Goal: Task Accomplishment & Management: Use online tool/utility

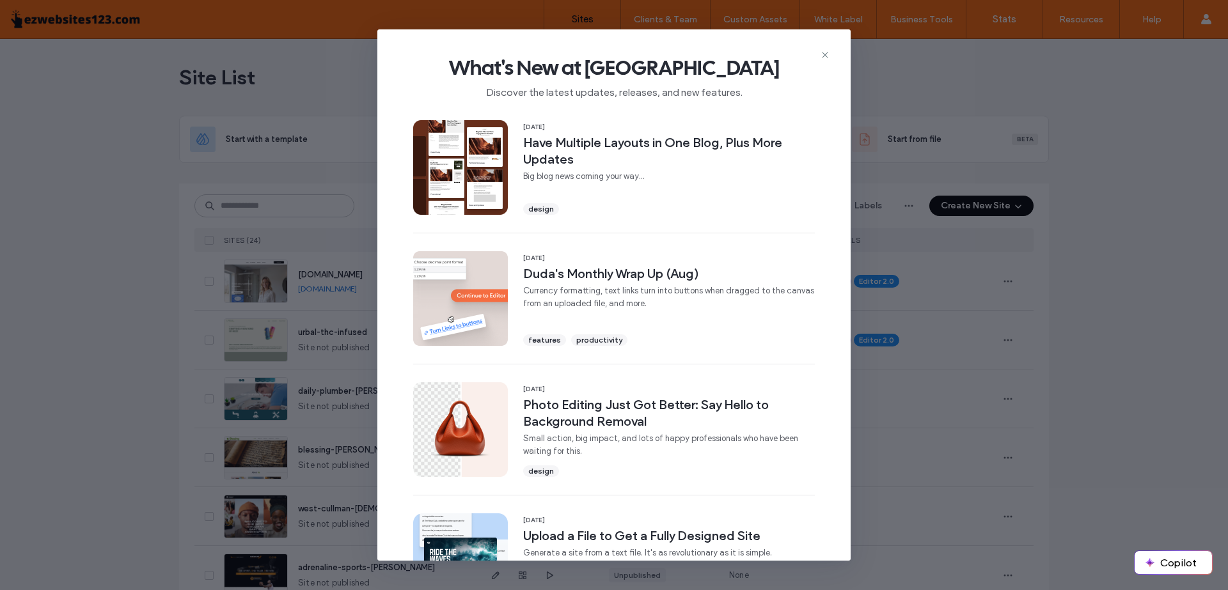
click at [822, 56] on icon at bounding box center [825, 55] width 10 height 10
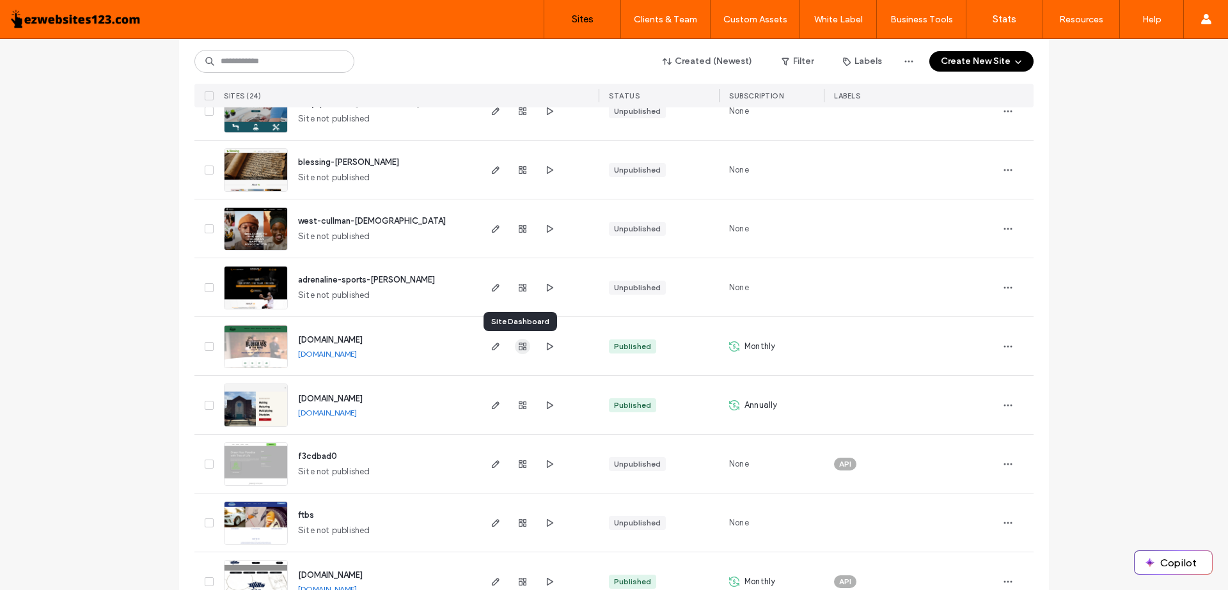
click at [518, 342] on icon "button" at bounding box center [523, 347] width 10 height 10
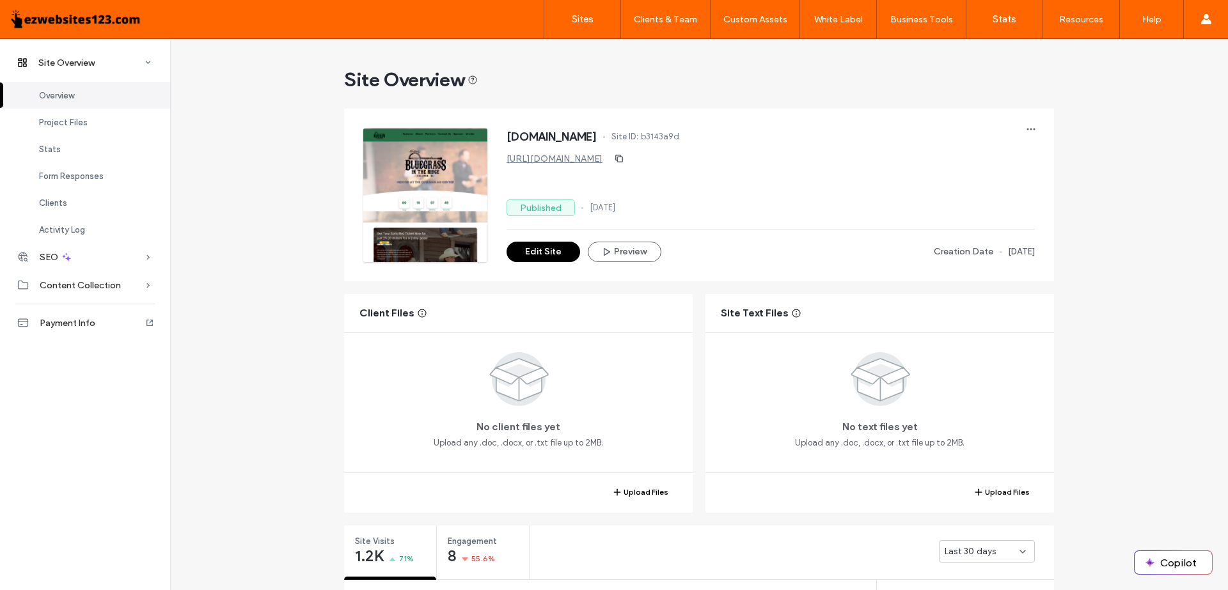
scroll to position [115, 0]
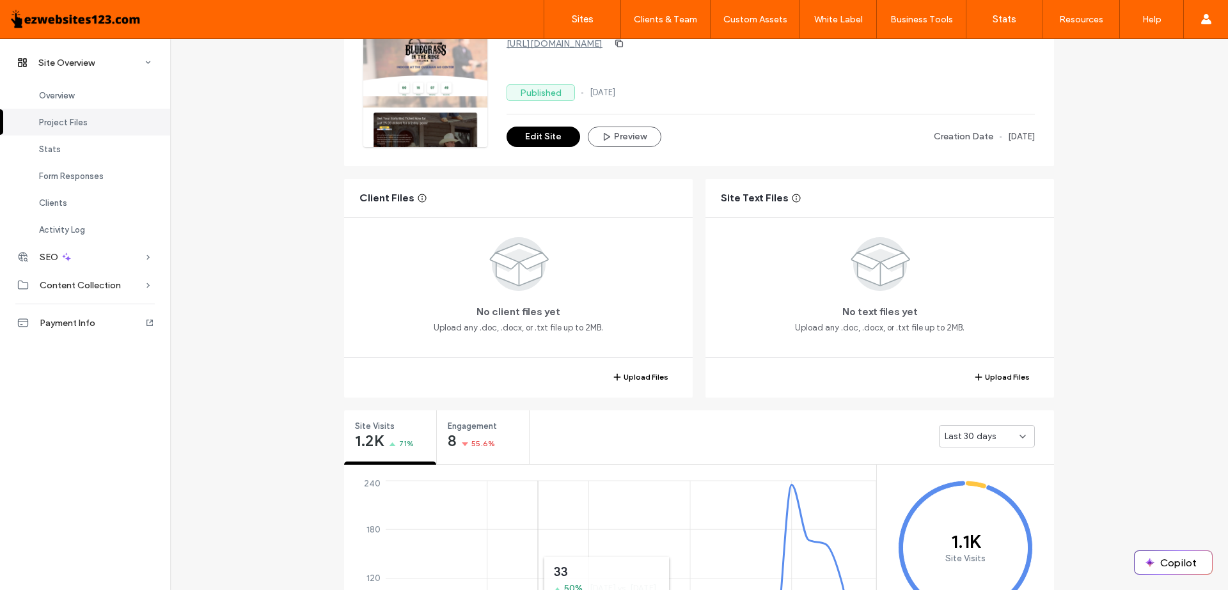
scroll to position [288, 0]
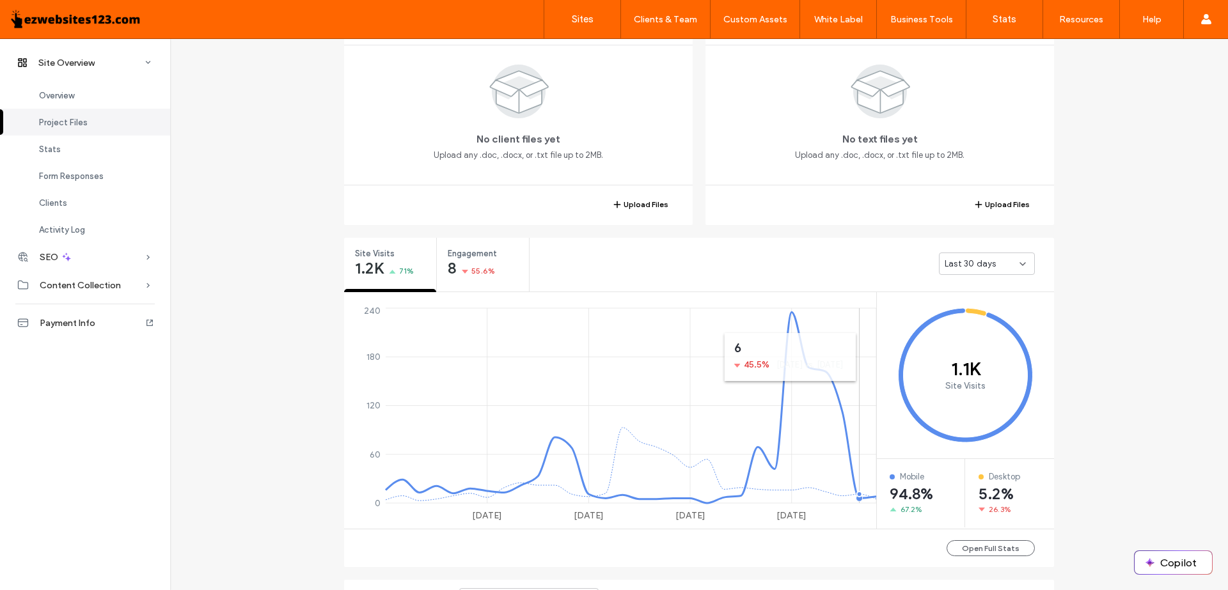
click at [960, 258] on span "Last 30 days" at bounding box center [970, 264] width 51 height 13
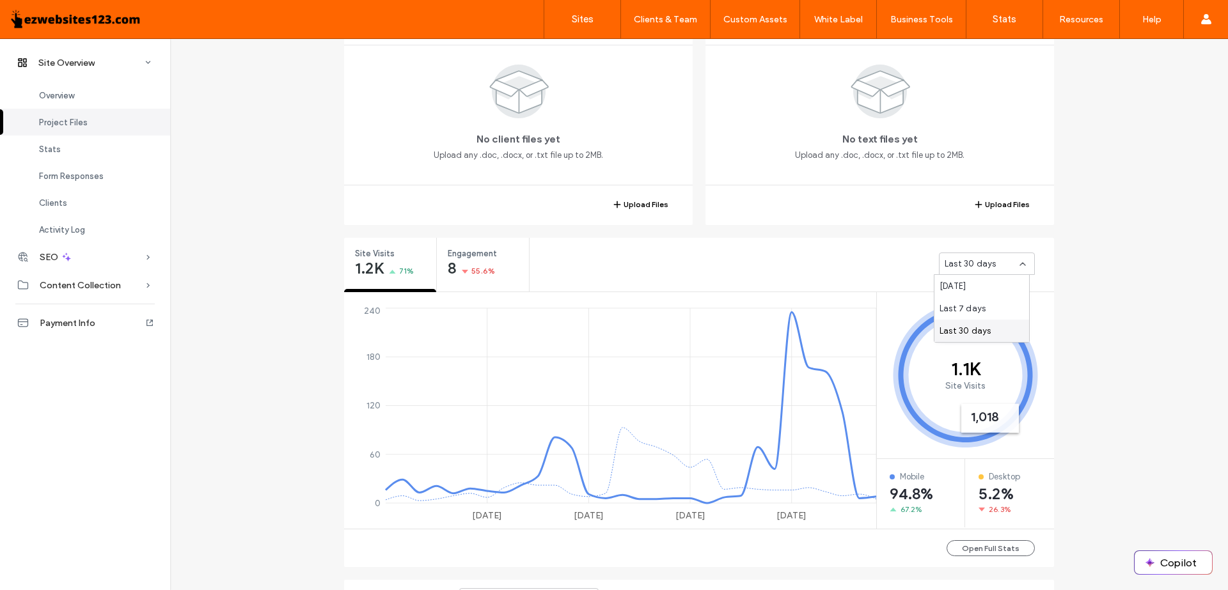
click at [820, 294] on div "[DATE] [DATE] [DATE] Sep 0 60 120 180 240" at bounding box center [610, 410] width 533 height 237
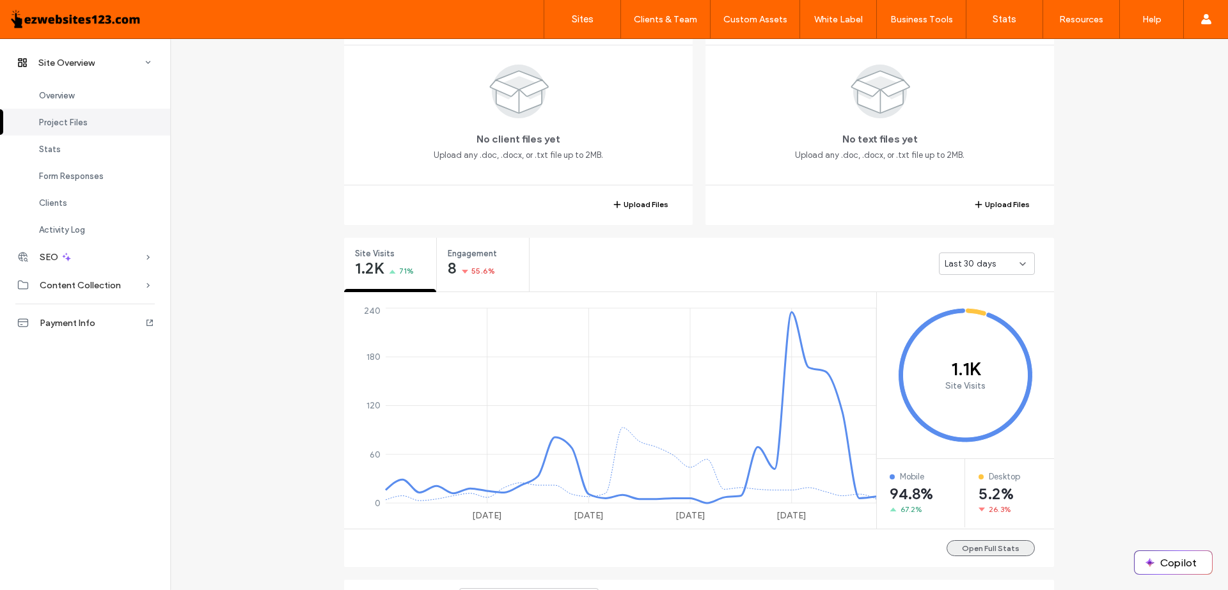
click at [975, 541] on button "Open Full Stats" at bounding box center [991, 549] width 88 height 16
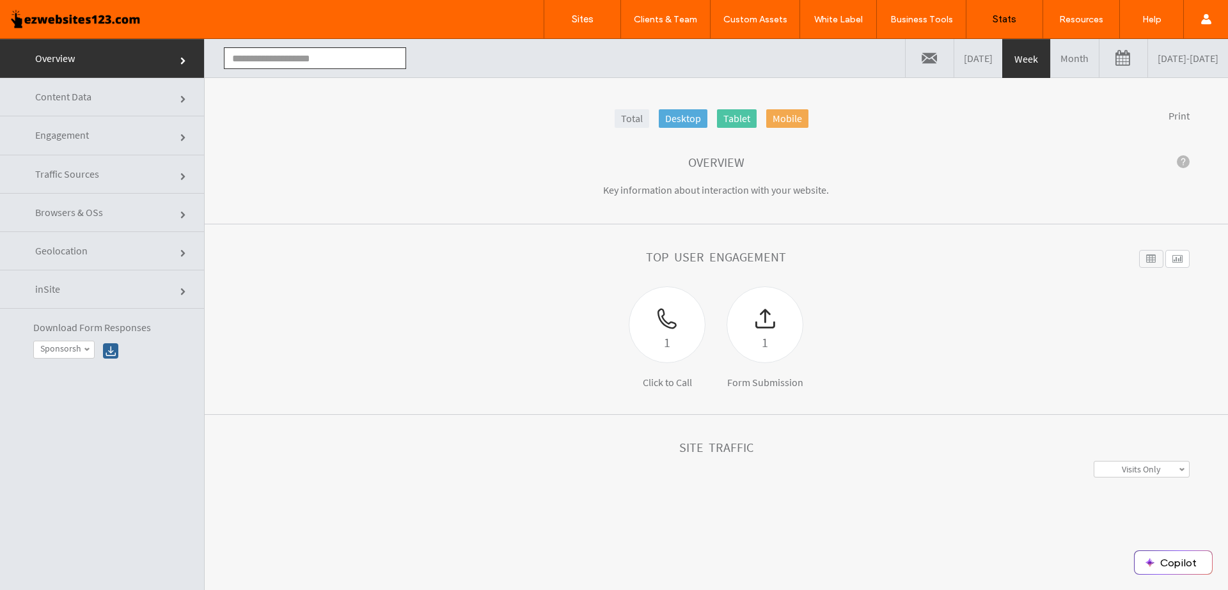
type input "**********"
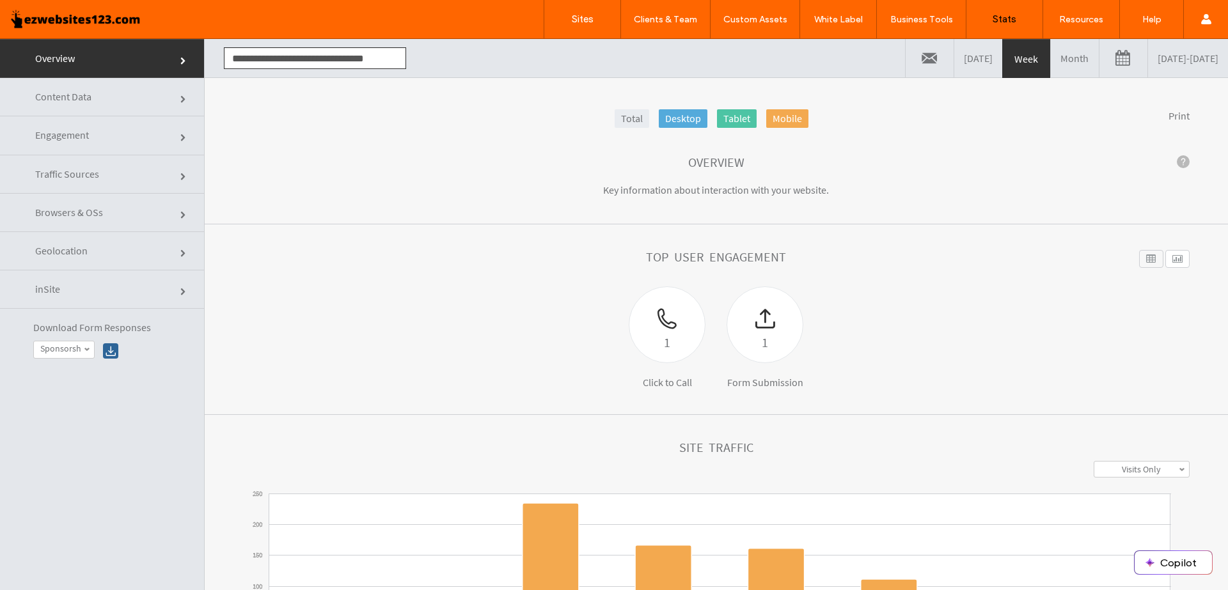
click at [1100, 59] on link at bounding box center [1124, 58] width 48 height 38
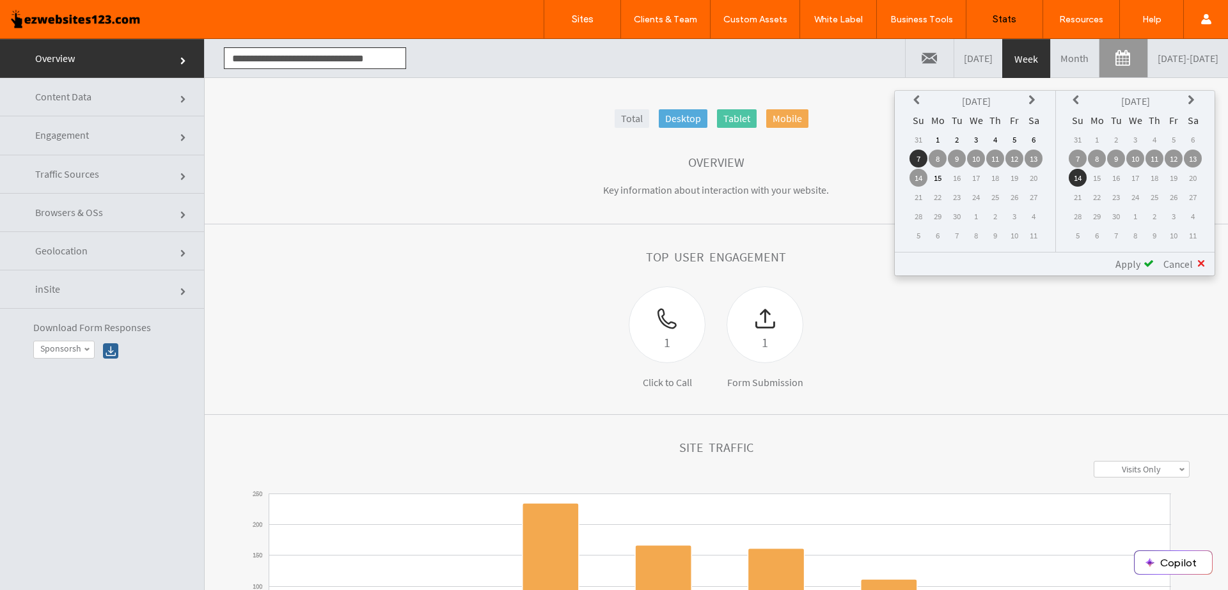
click at [916, 97] on icon at bounding box center [919, 100] width 10 height 10
click at [952, 139] on td "1" at bounding box center [957, 140] width 18 height 18
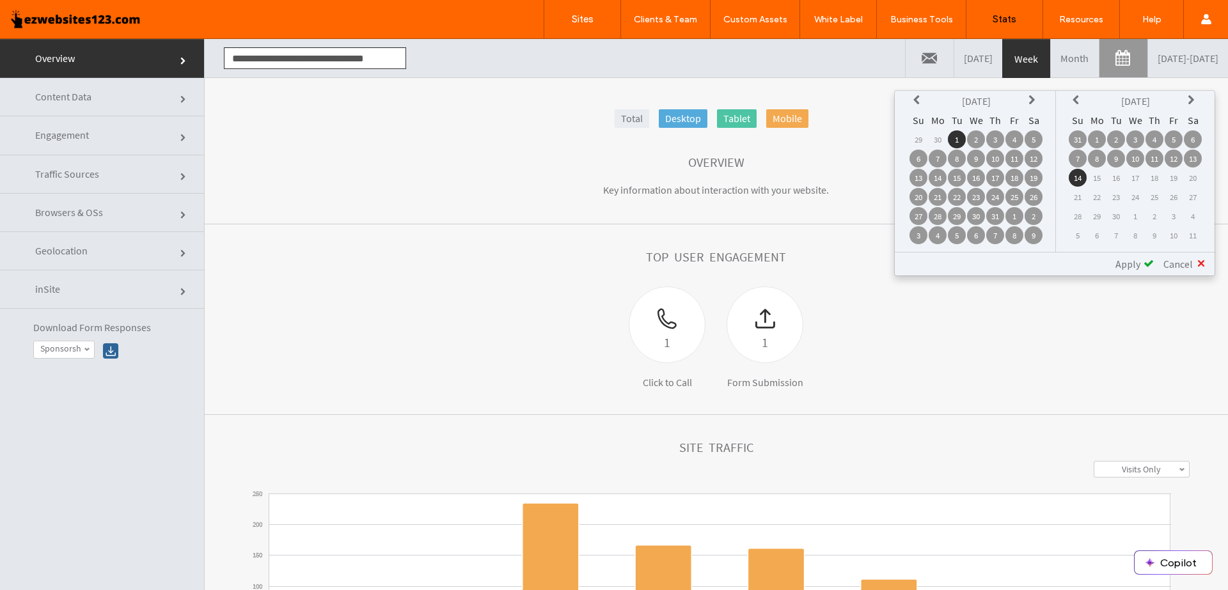
click at [1134, 259] on span "Apply" at bounding box center [1128, 264] width 25 height 13
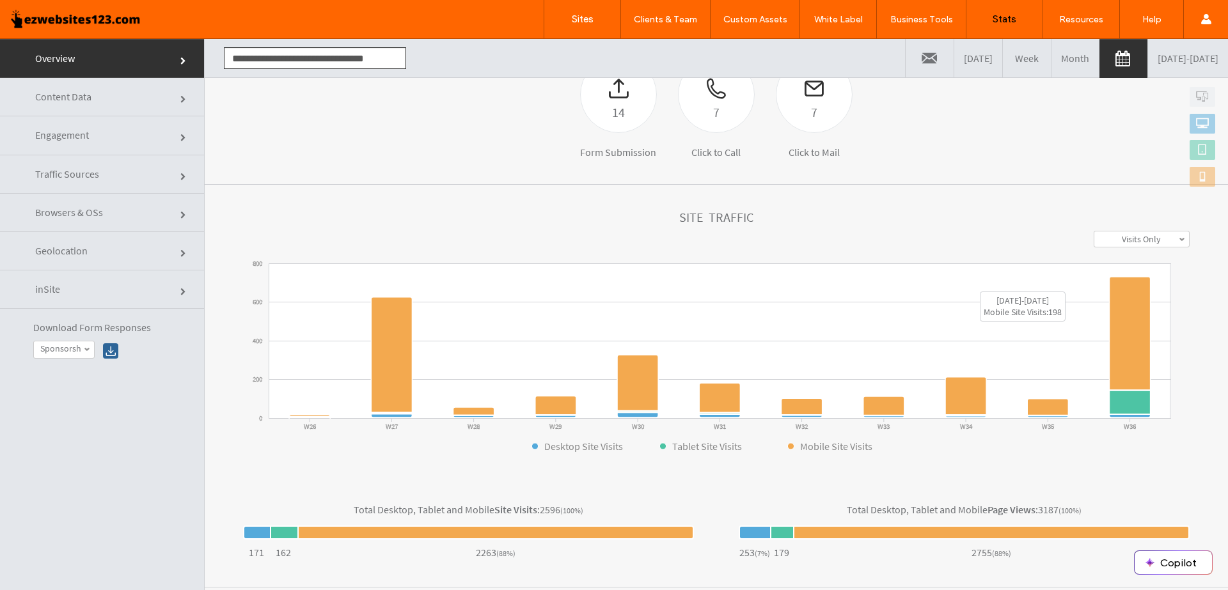
scroll to position [65, 0]
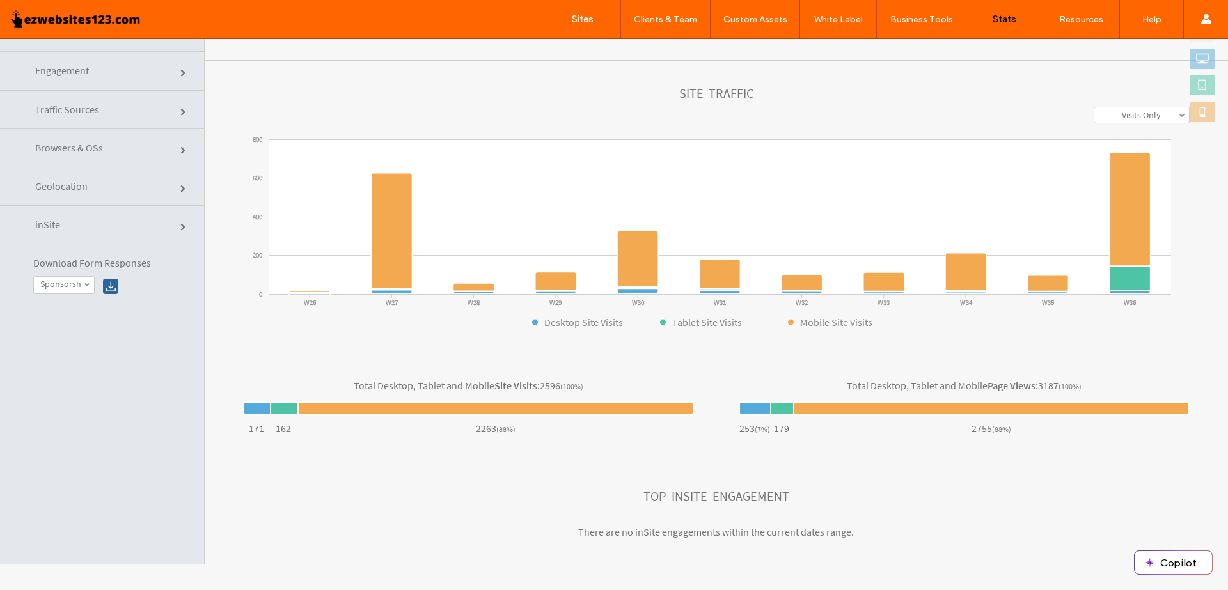
click at [1141, 123] on div "Visits Only" at bounding box center [1142, 115] width 96 height 17
click at [1130, 164] on label "Visits + Views" at bounding box center [1142, 163] width 49 height 12
click at [1175, 321] on section "**********" at bounding box center [717, 207] width 1024 height 293
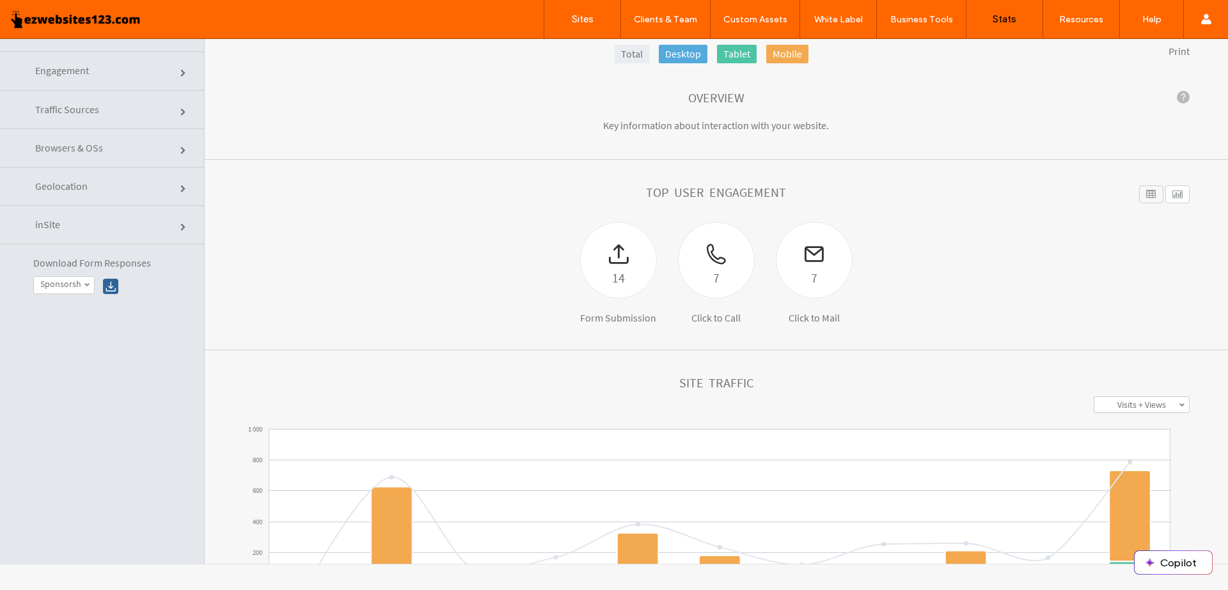
scroll to position [0, 0]
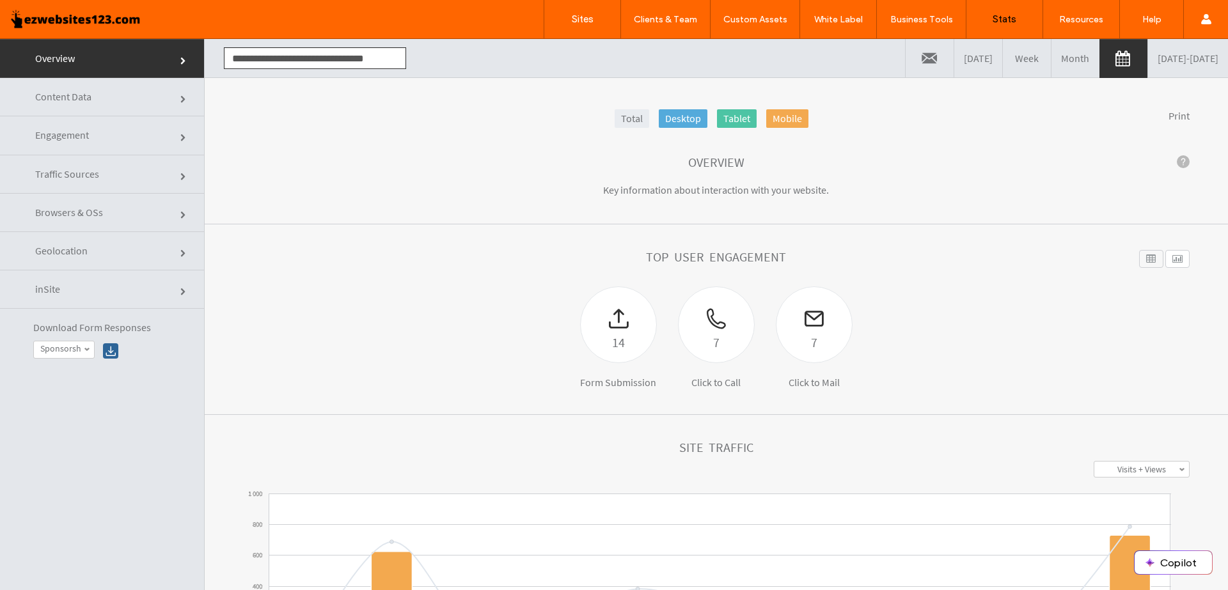
click at [44, 99] on span "Content Data" at bounding box center [63, 96] width 56 height 13
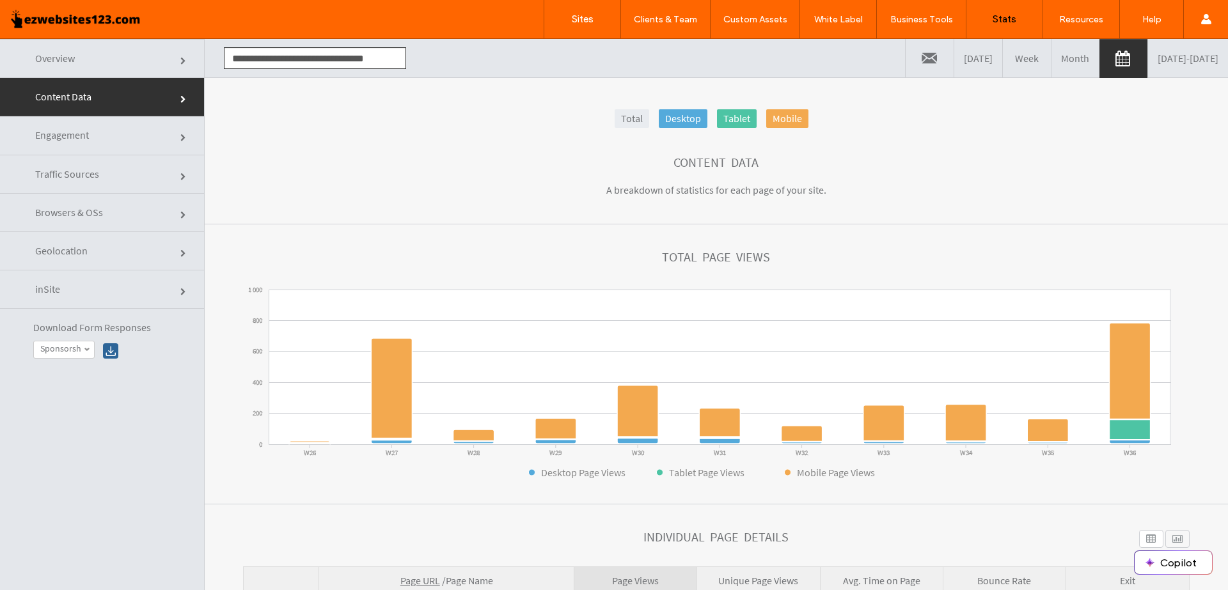
click at [67, 125] on link "Engagement" at bounding box center [102, 135] width 204 height 38
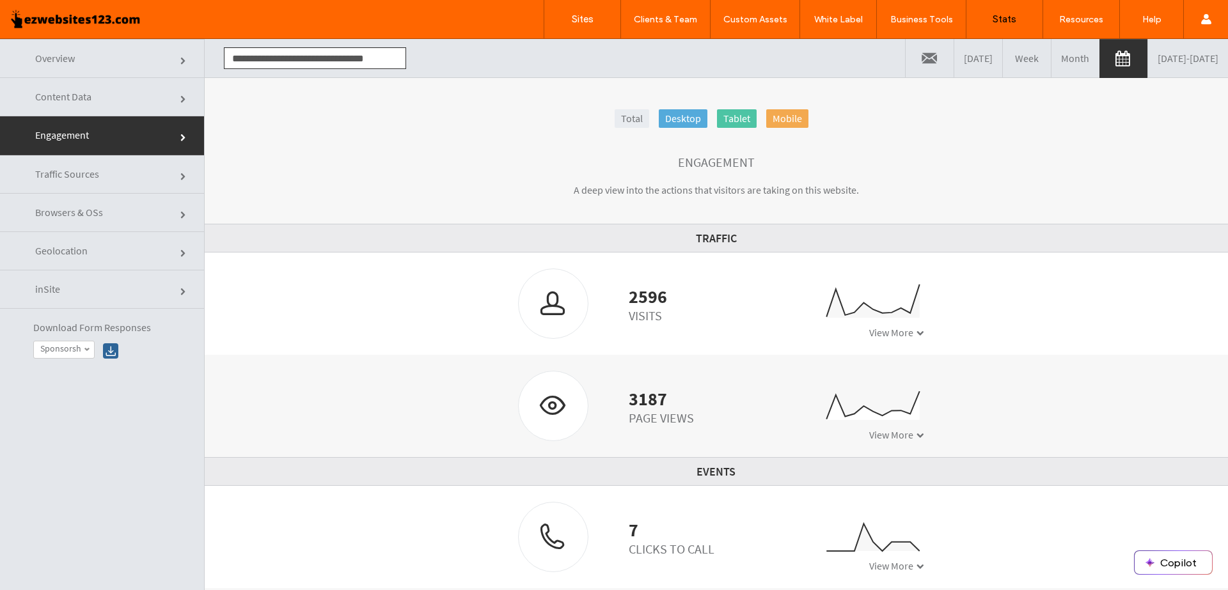
click at [151, 178] on link "Traffic Sources" at bounding box center [102, 174] width 204 height 38
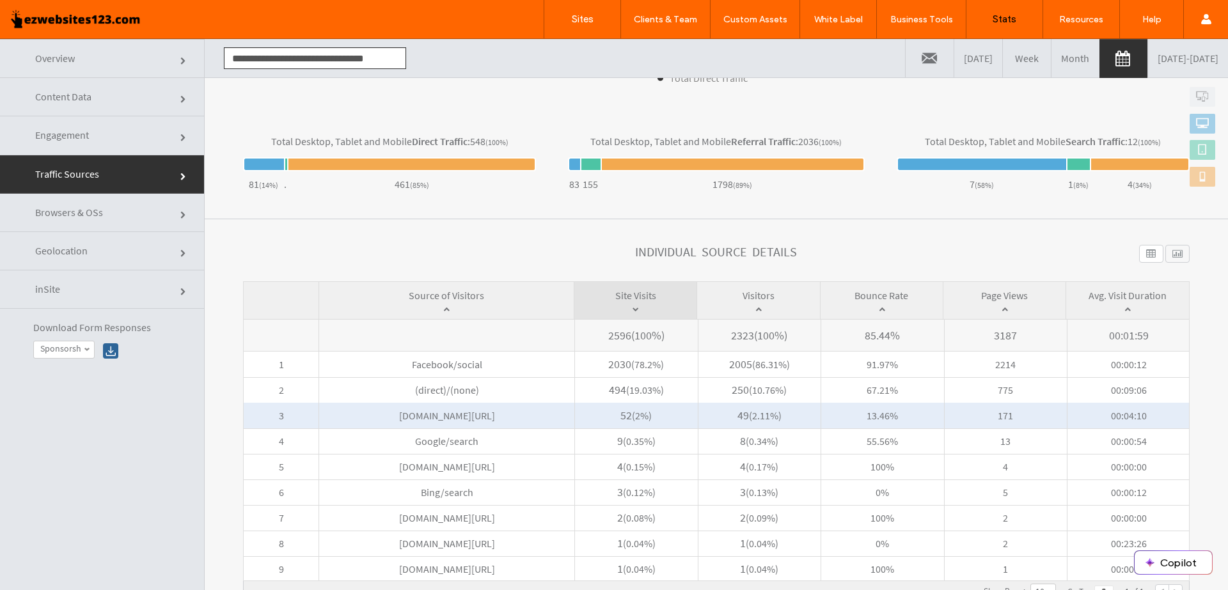
scroll to position [65, 0]
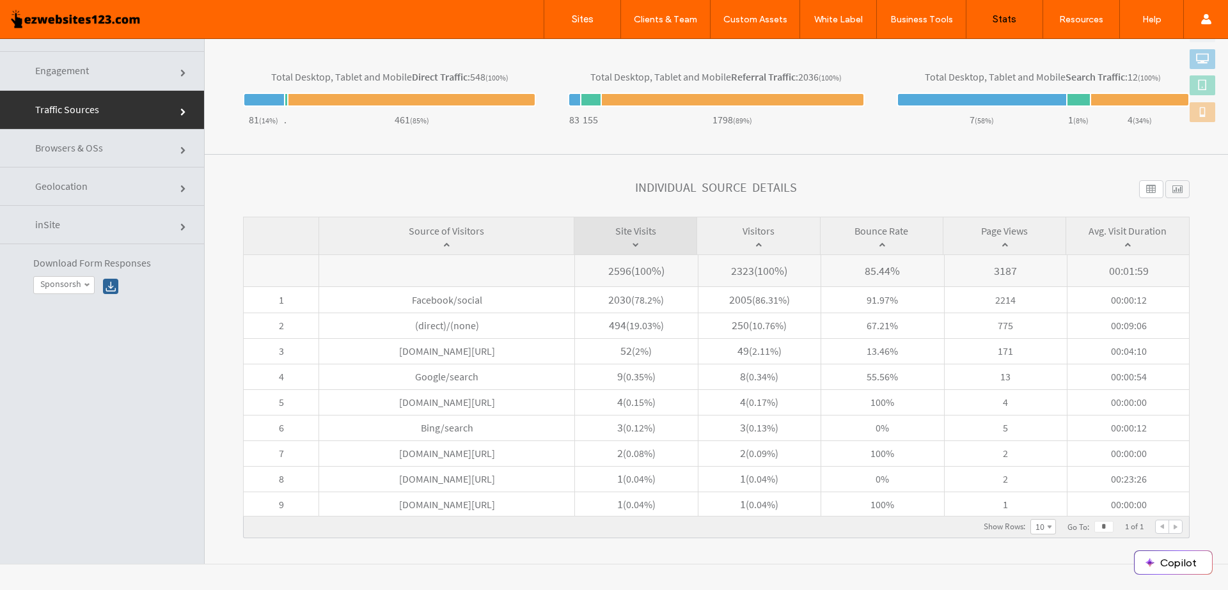
click at [94, 72] on link "Engagement" at bounding box center [102, 71] width 204 height 38
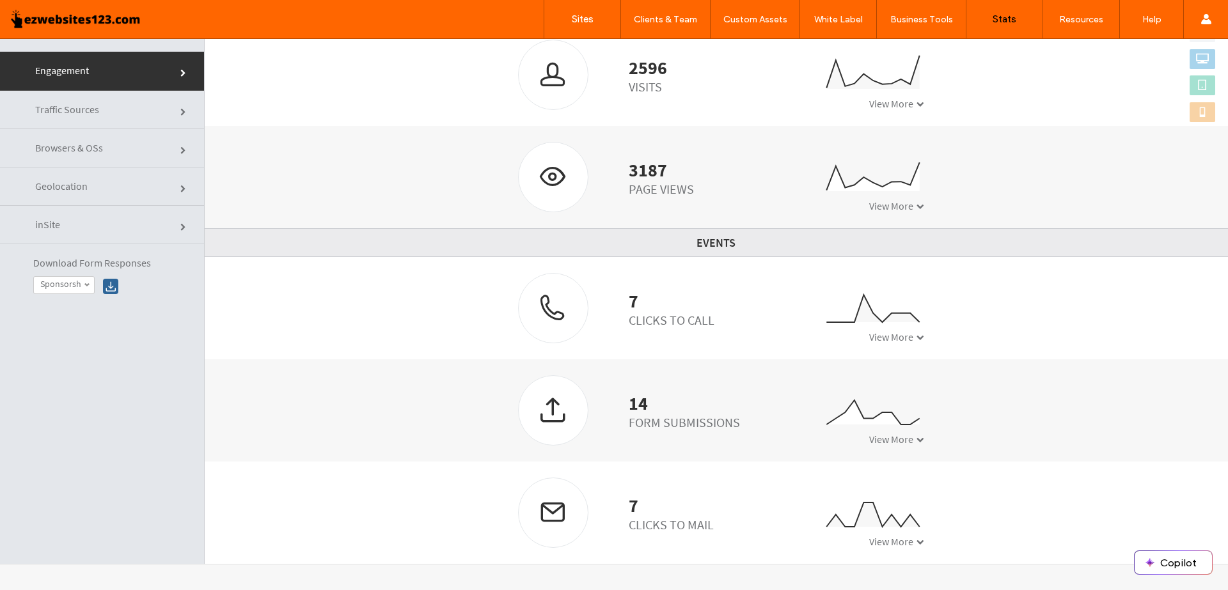
scroll to position [0, 0]
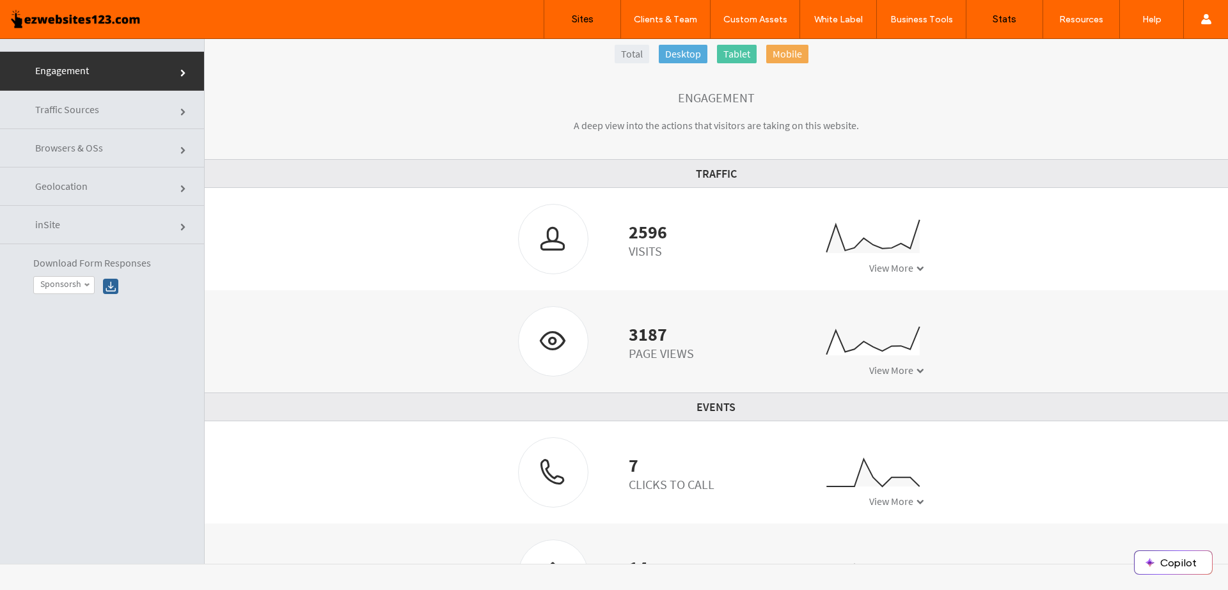
click at [580, 13] on link "Sites" at bounding box center [582, 19] width 76 height 38
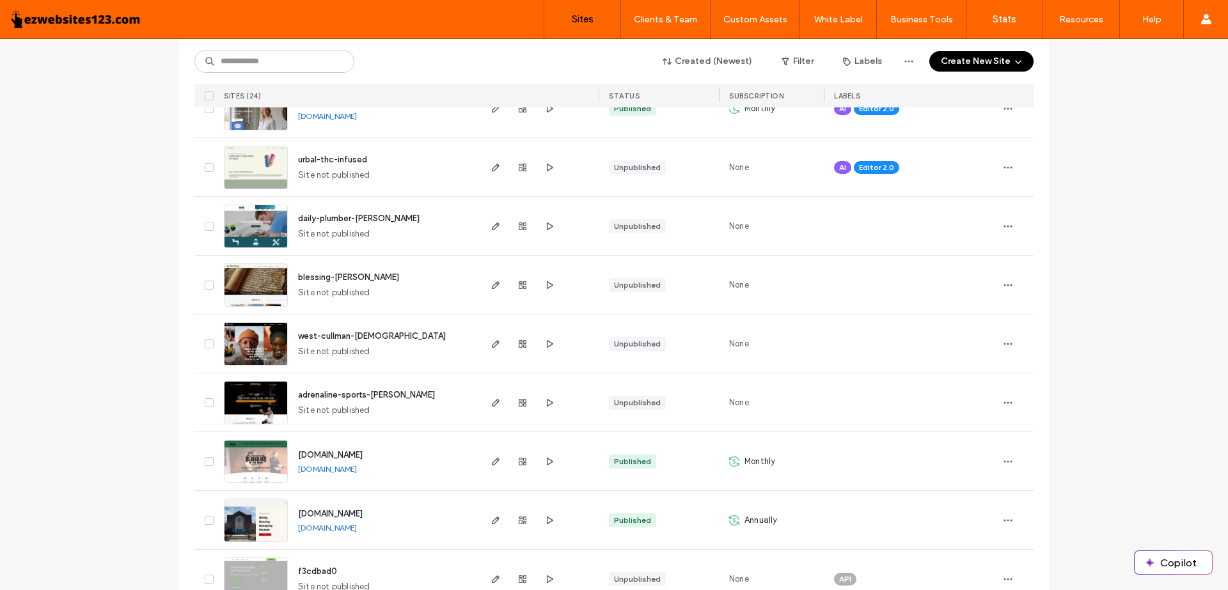
scroll to position [288, 0]
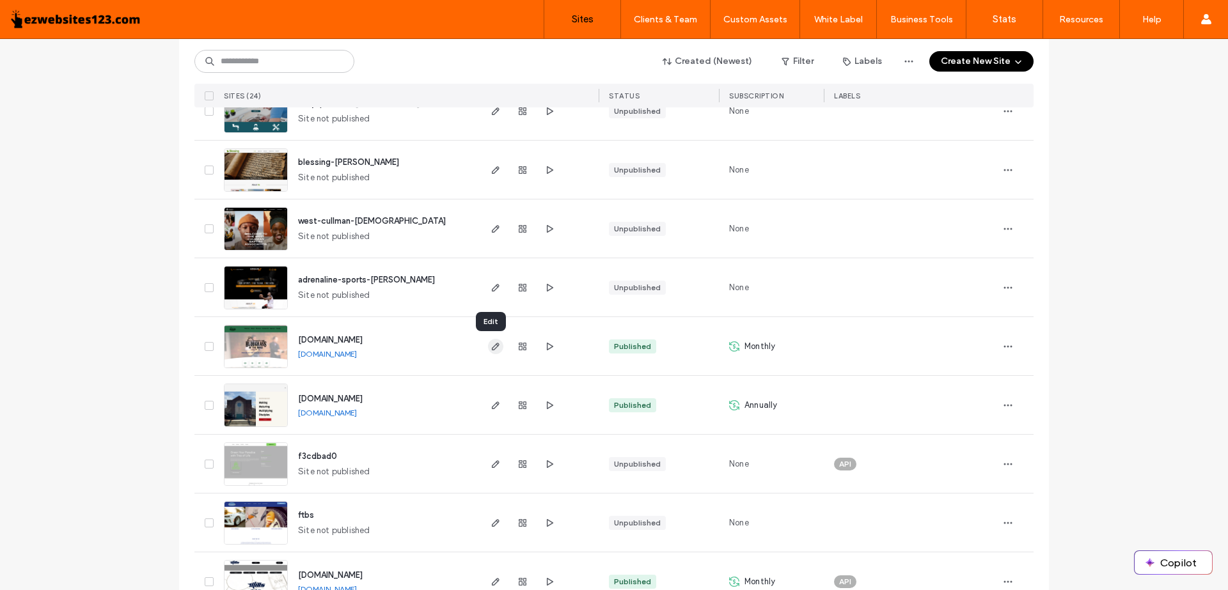
click at [491, 347] on icon "button" at bounding box center [496, 347] width 10 height 10
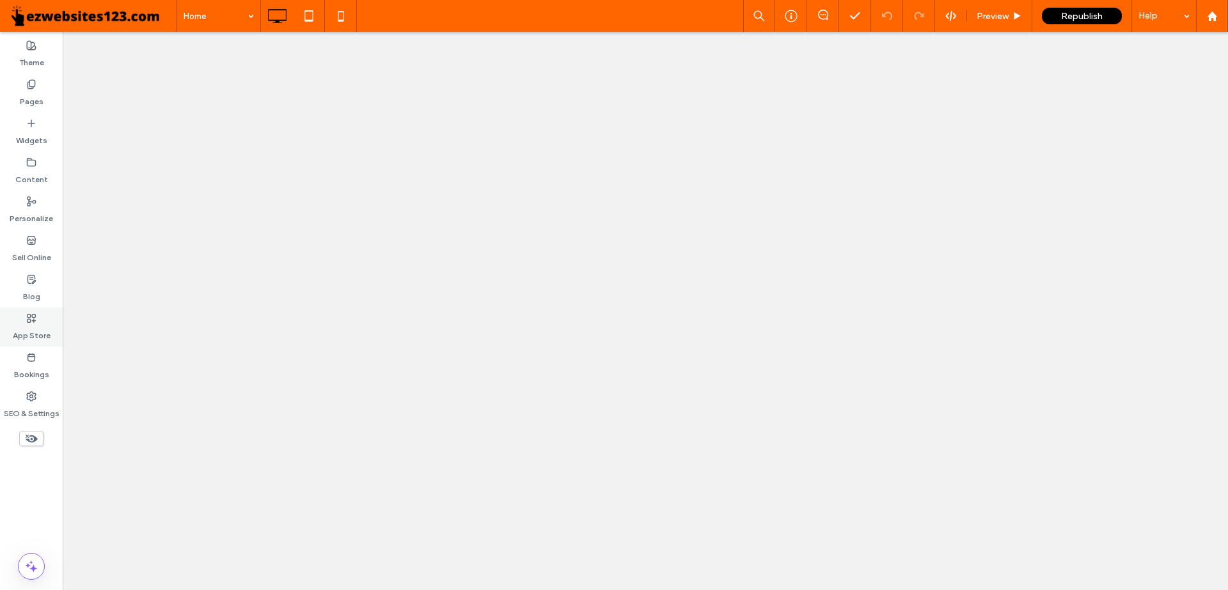
click at [29, 315] on use at bounding box center [32, 318] width 8 height 8
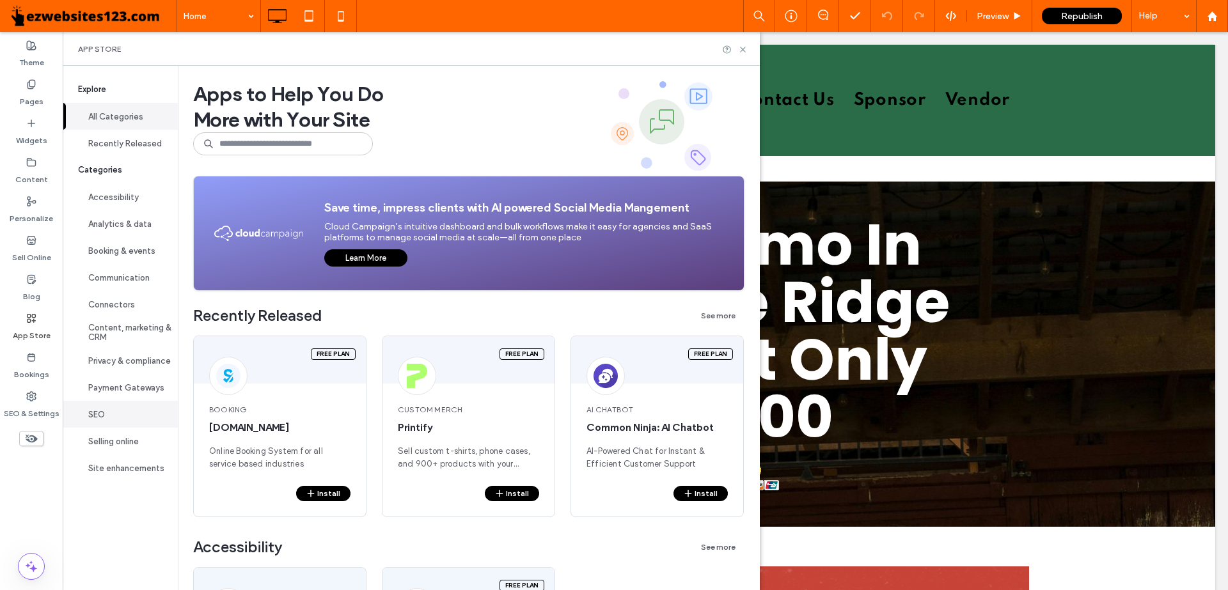
click at [115, 417] on button "SEO" at bounding box center [120, 414] width 115 height 27
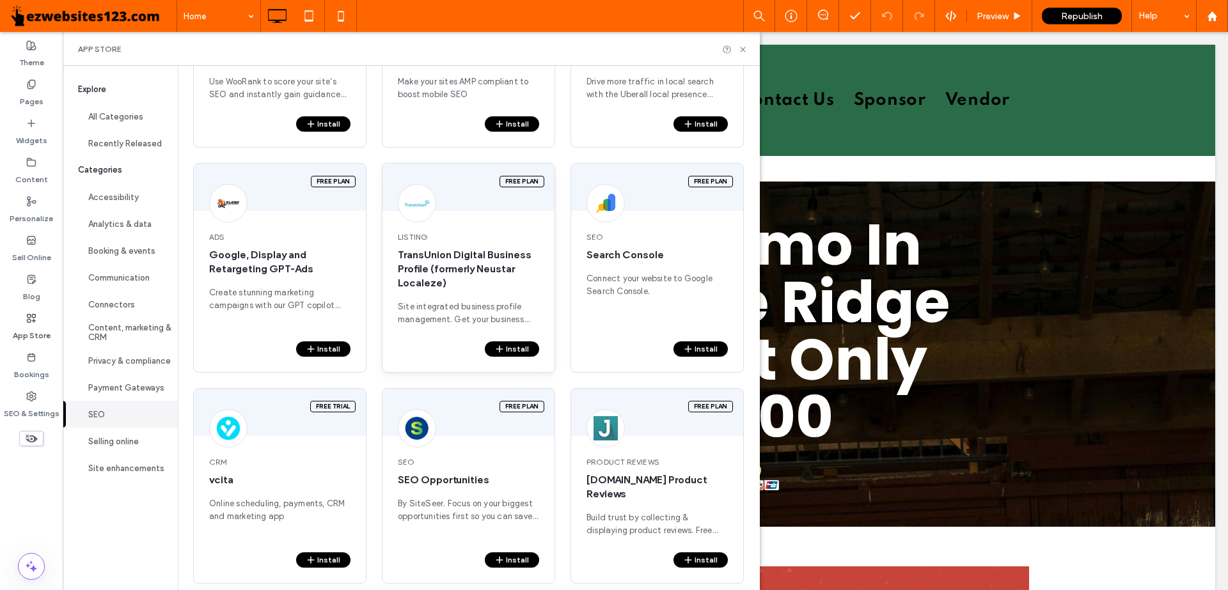
scroll to position [138, 0]
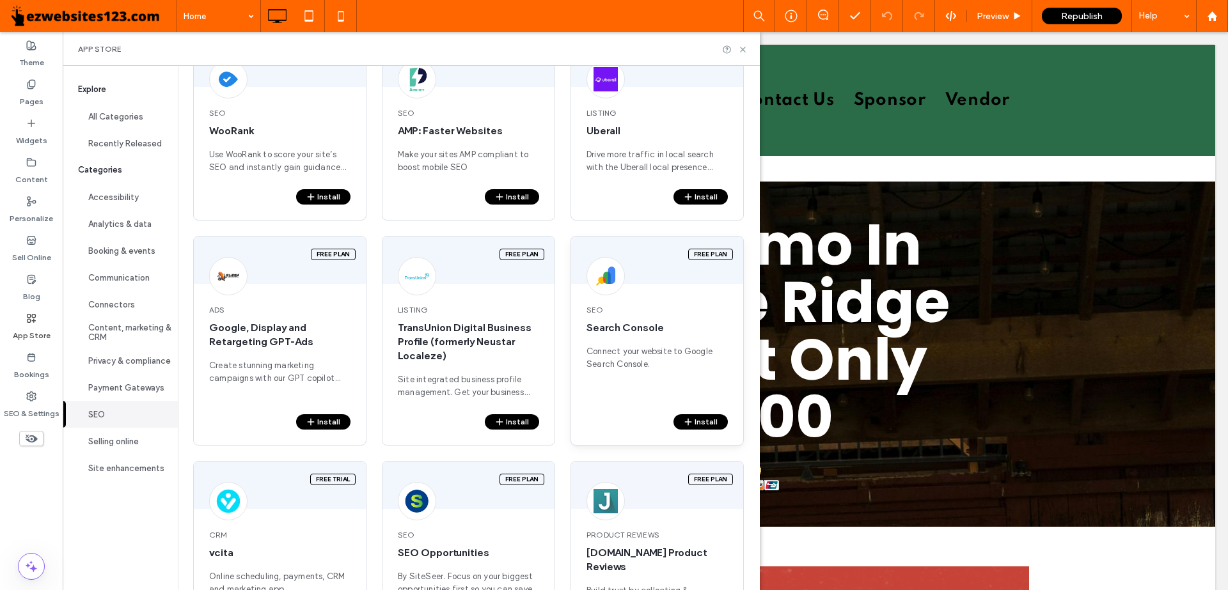
click at [691, 421] on icon "button" at bounding box center [688, 422] width 10 height 10
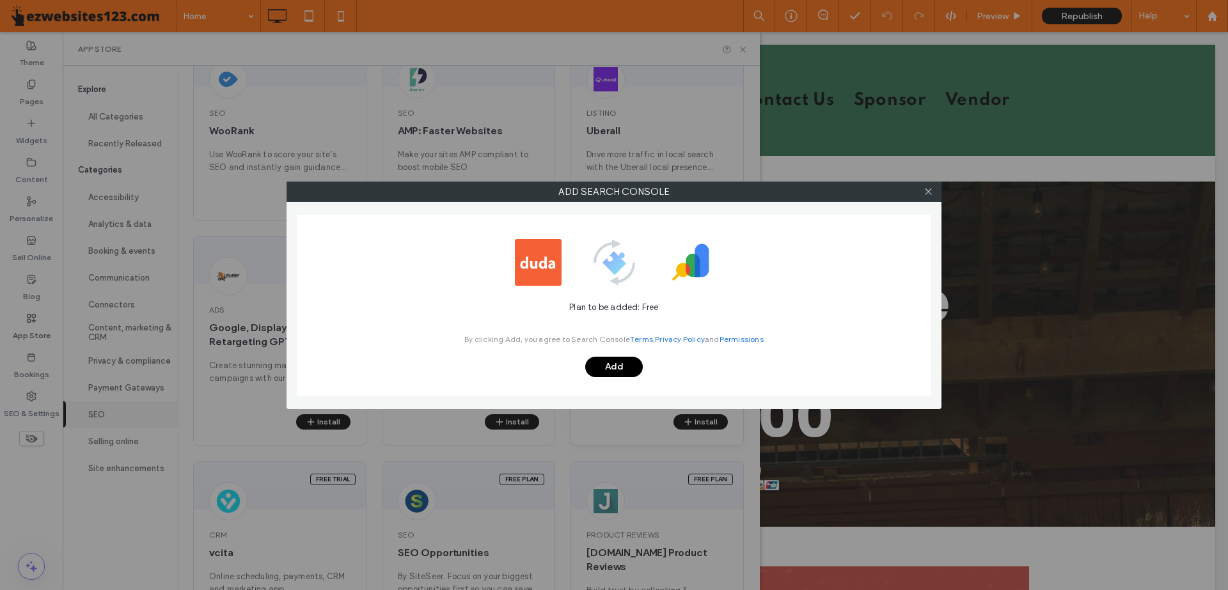
click at [618, 368] on button "Add" at bounding box center [614, 367] width 58 height 20
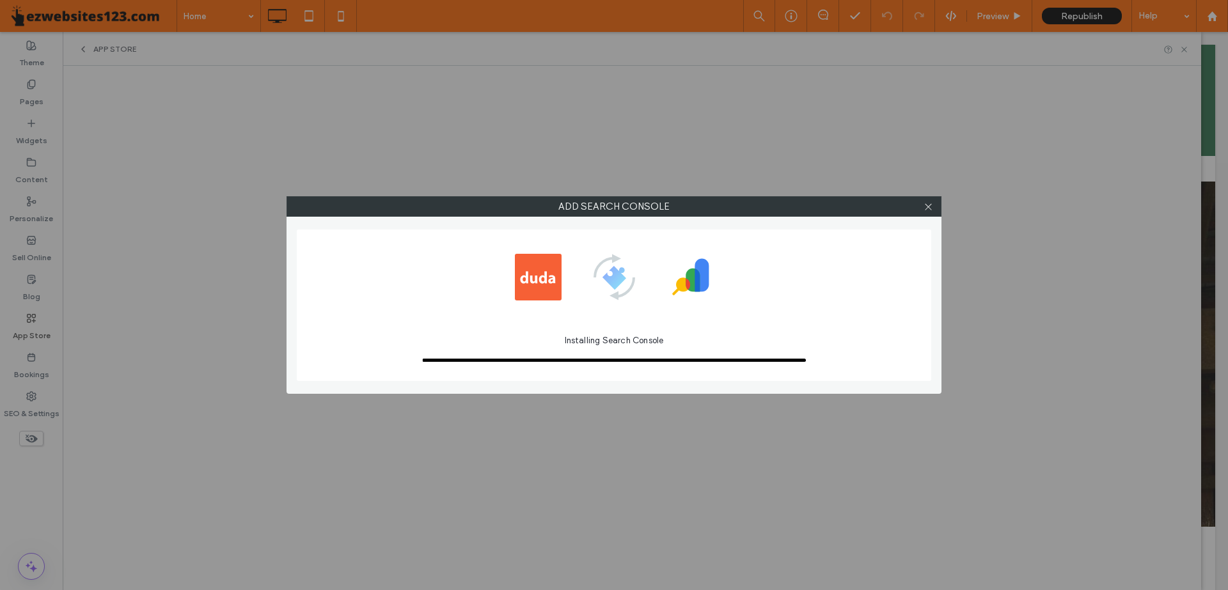
scroll to position [0, 0]
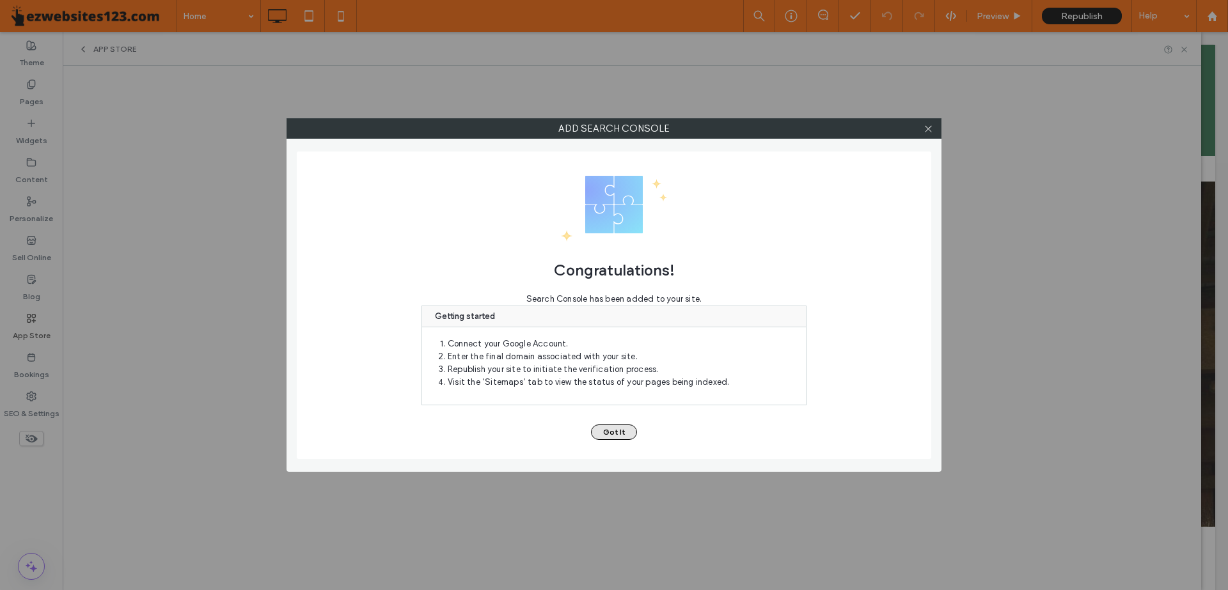
click at [615, 433] on button "Got It" at bounding box center [614, 432] width 46 height 15
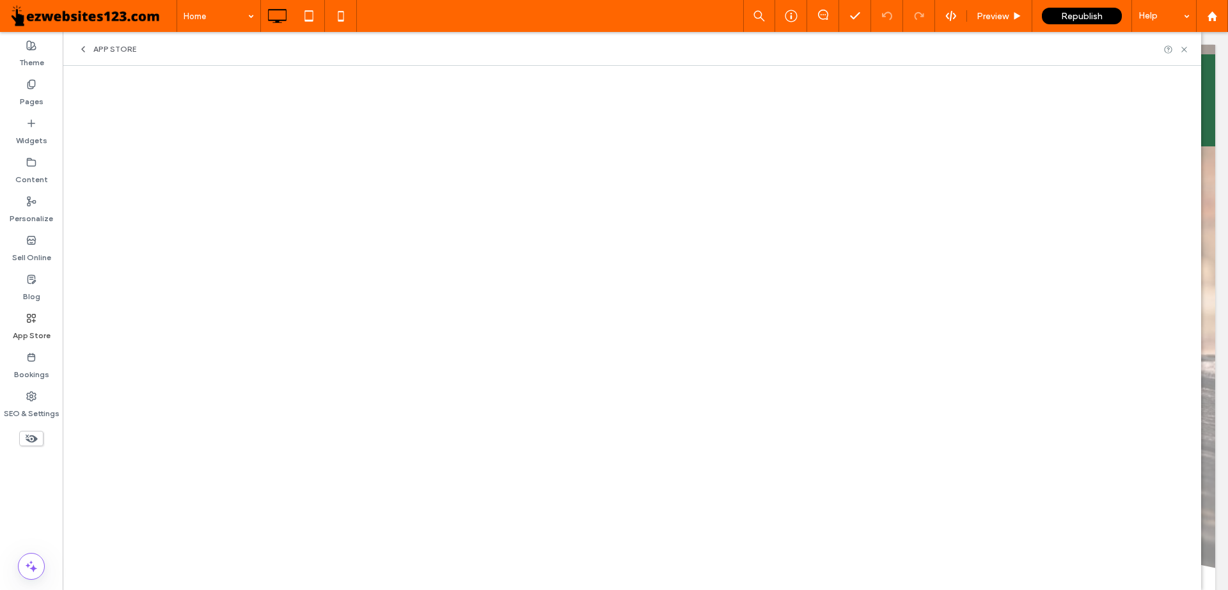
click at [93, 43] on div "App Store" at bounding box center [632, 49] width 1139 height 34
click at [87, 49] on icon at bounding box center [83, 49] width 10 height 10
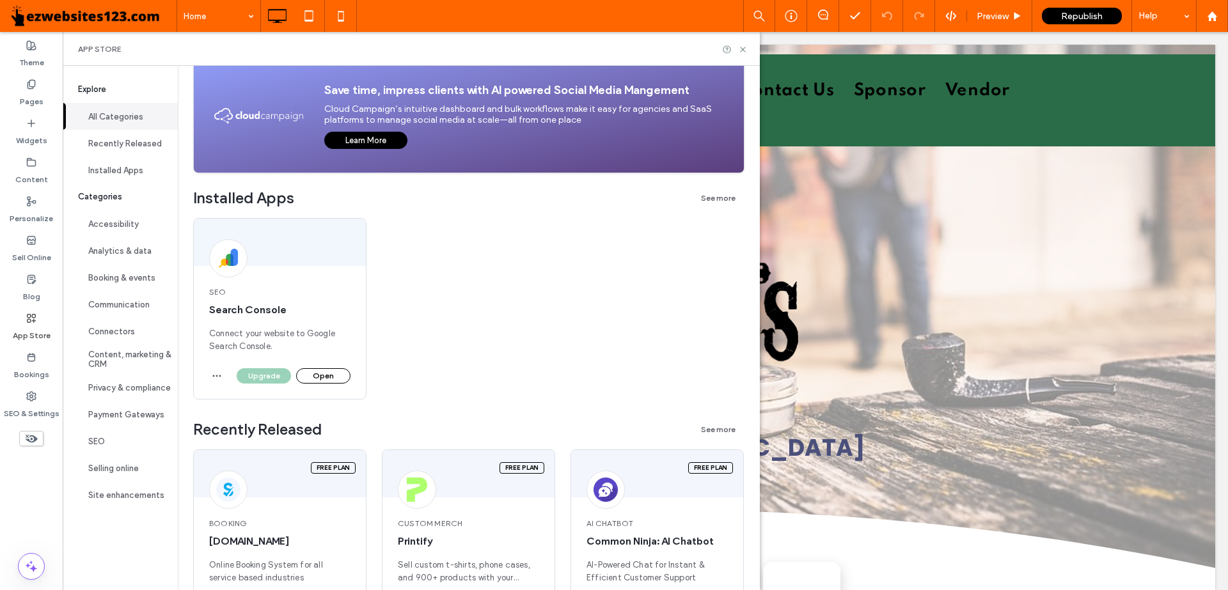
scroll to position [146, 0]
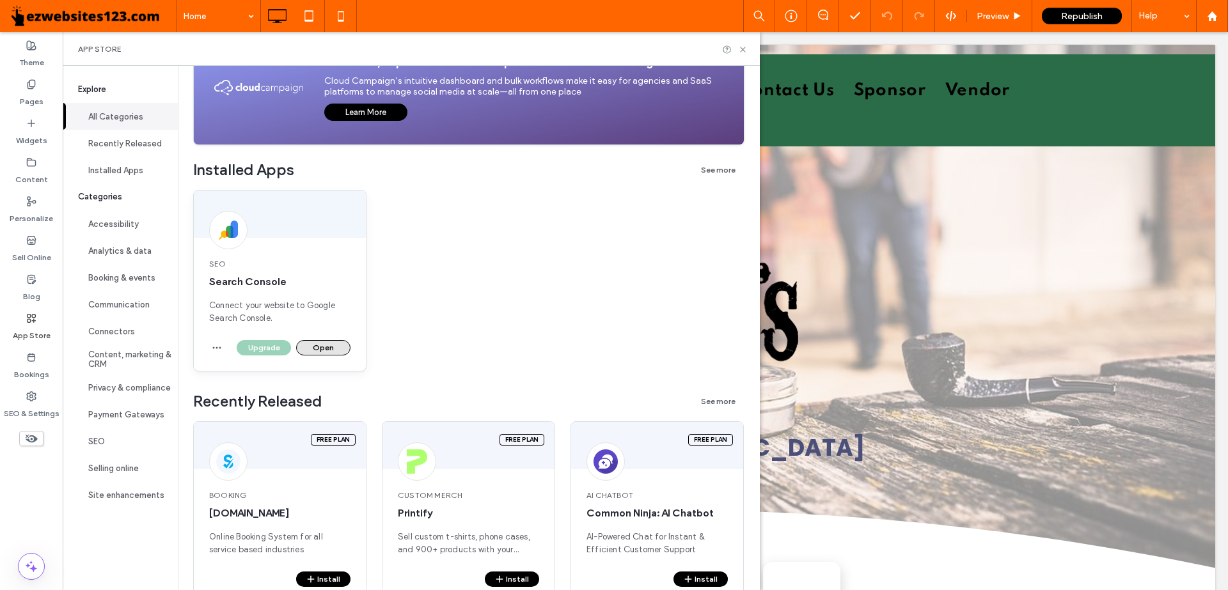
click at [319, 345] on button "Open" at bounding box center [323, 347] width 54 height 15
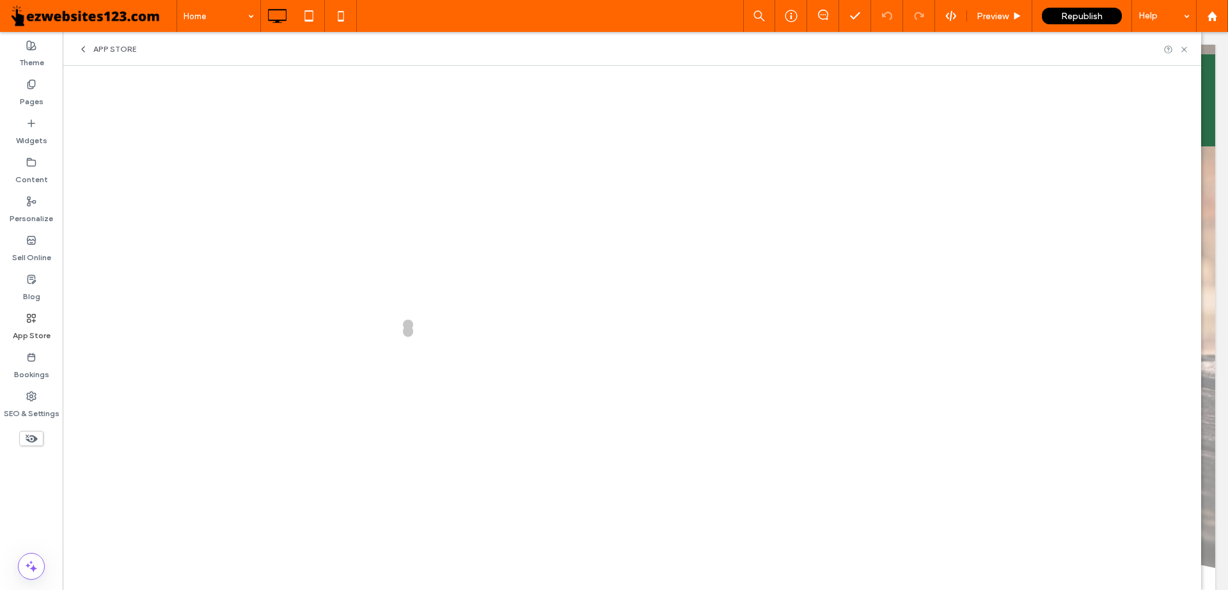
scroll to position [0, 0]
click at [86, 44] on div "App Store" at bounding box center [632, 49] width 1139 height 34
click at [84, 50] on icon at bounding box center [83, 49] width 10 height 10
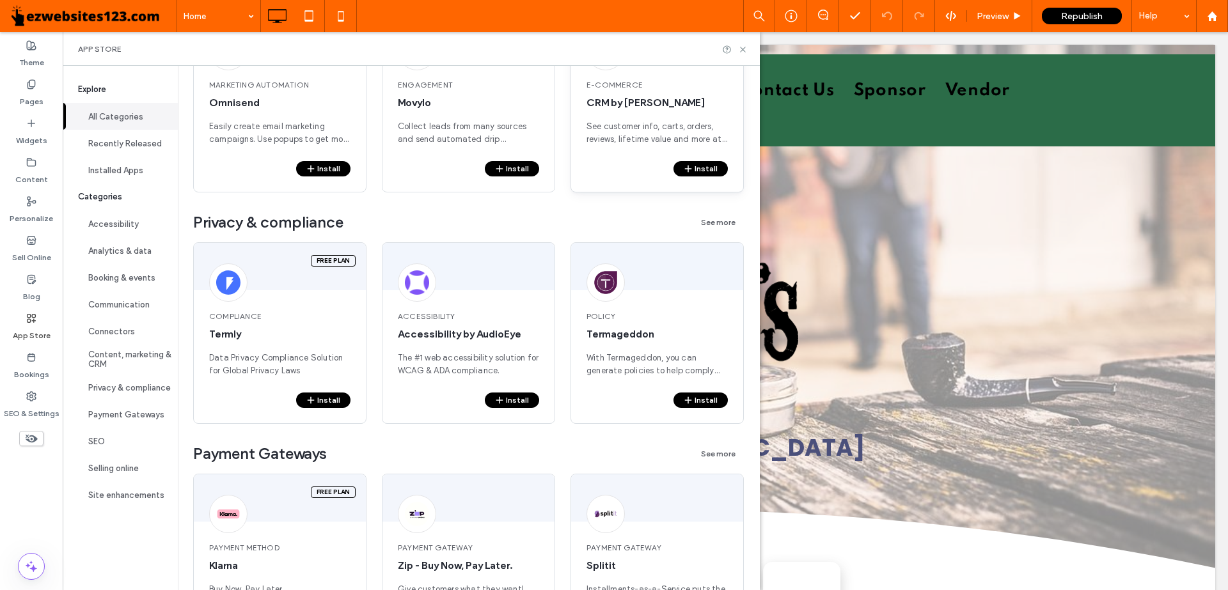
scroll to position [2103, 0]
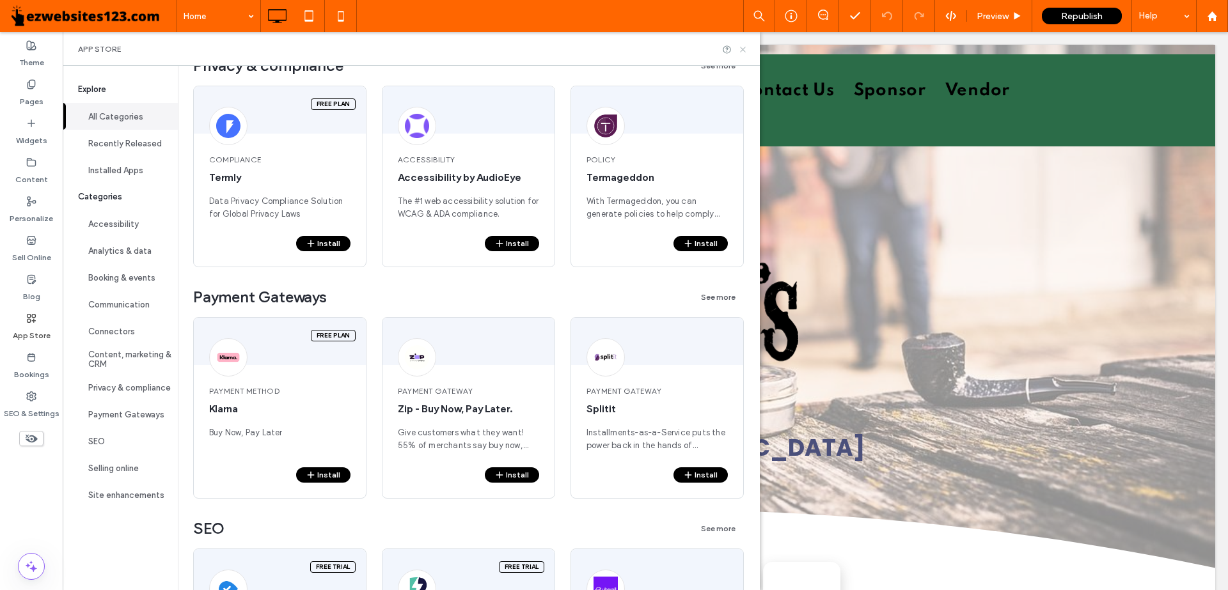
click at [743, 51] on icon at bounding box center [743, 50] width 10 height 10
